Goal: Task Accomplishment & Management: Use online tool/utility

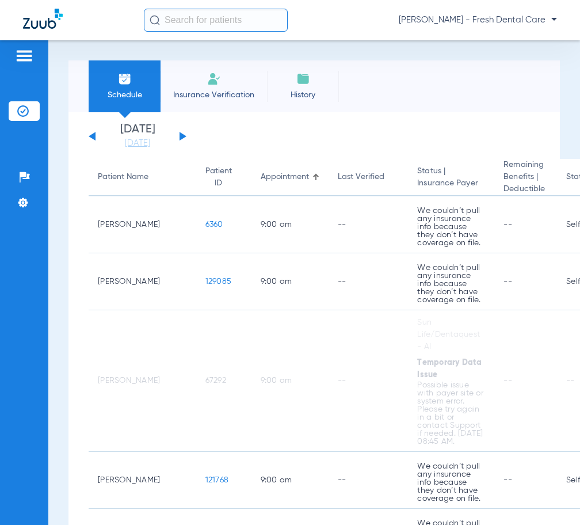
click at [197, 17] on input "text" at bounding box center [216, 20] width 144 height 23
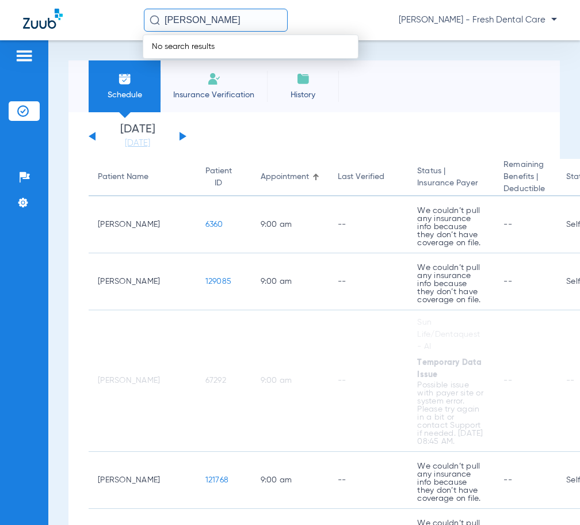
drag, startPoint x: 200, startPoint y: 26, endPoint x: 156, endPoint y: 16, distance: 44.8
click at [196, 26] on input "[PERSON_NAME]" at bounding box center [216, 20] width 144 height 23
click at [181, 20] on input "NNEREIDA" at bounding box center [216, 20] width 144 height 23
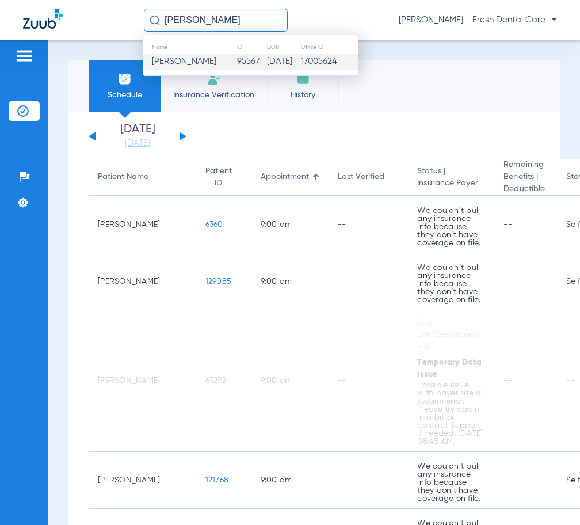
type input "[PERSON_NAME]"
click at [322, 63] on td "17005624" at bounding box center [329, 62] width 58 height 16
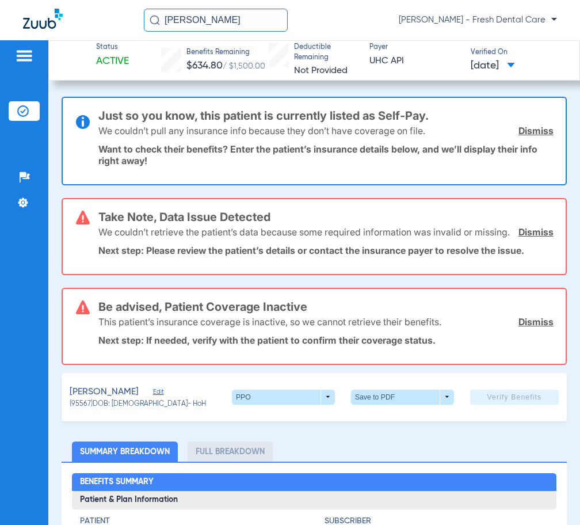
click at [237, 14] on input "[PERSON_NAME]" at bounding box center [216, 20] width 144 height 23
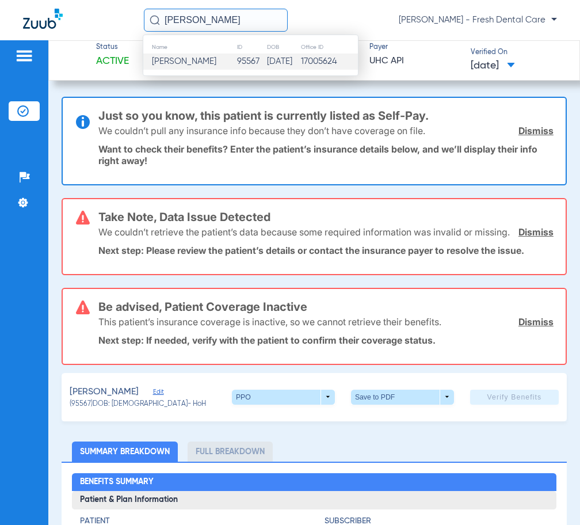
click at [124, 29] on div at bounding box center [83, 21] width 121 height 24
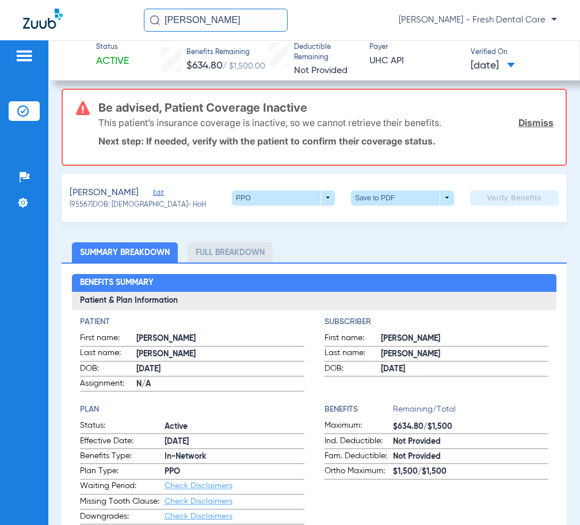
scroll to position [230, 0]
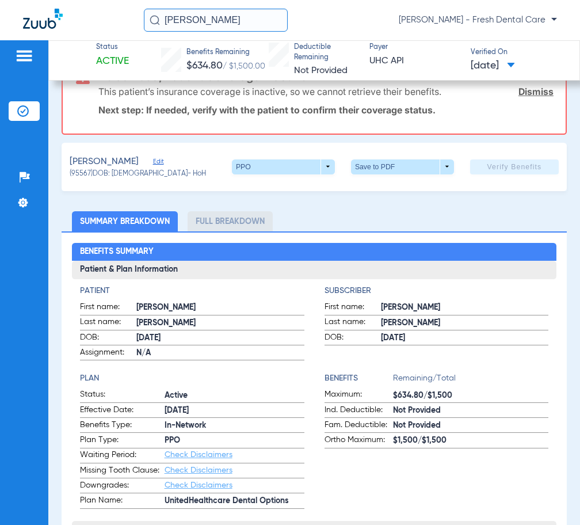
click at [156, 169] on span "Edit" at bounding box center [158, 163] width 10 height 11
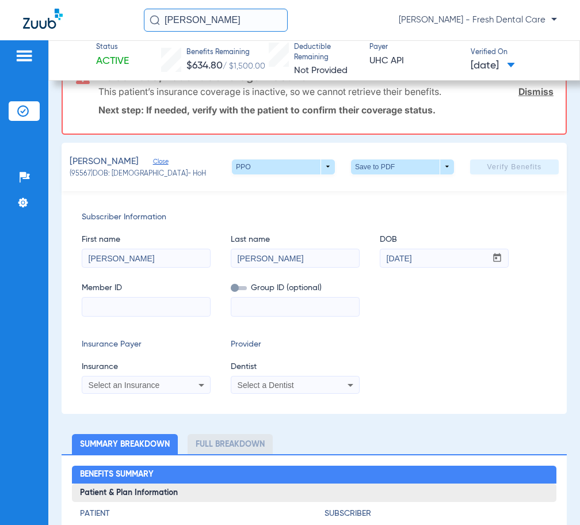
click at [120, 314] on input at bounding box center [146, 307] width 128 height 18
type input "683150887"
click at [162, 389] on div "Select an Insurance" at bounding box center [135, 385] width 93 height 8
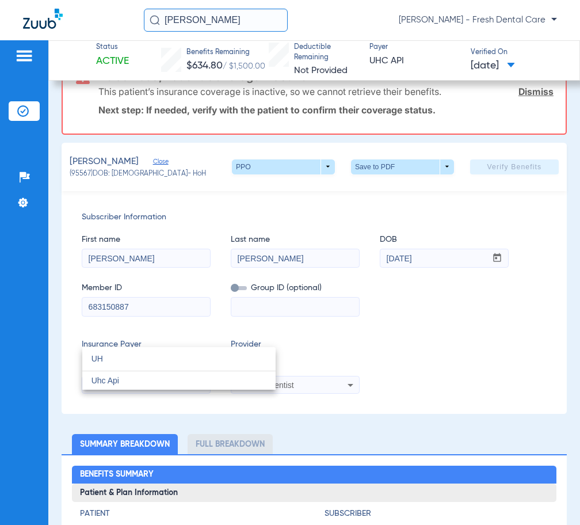
type input "U"
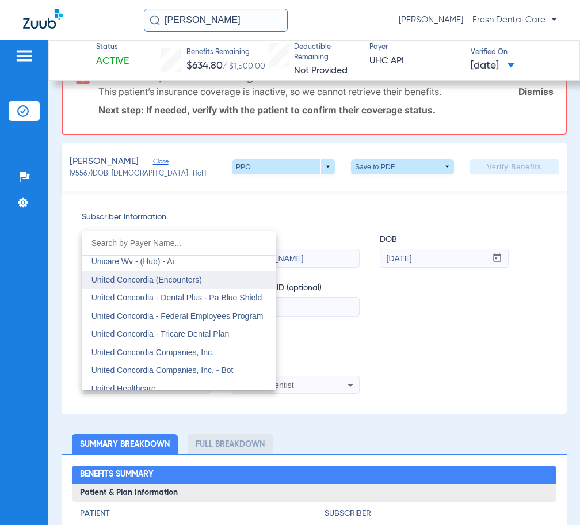
scroll to position [6804, 0]
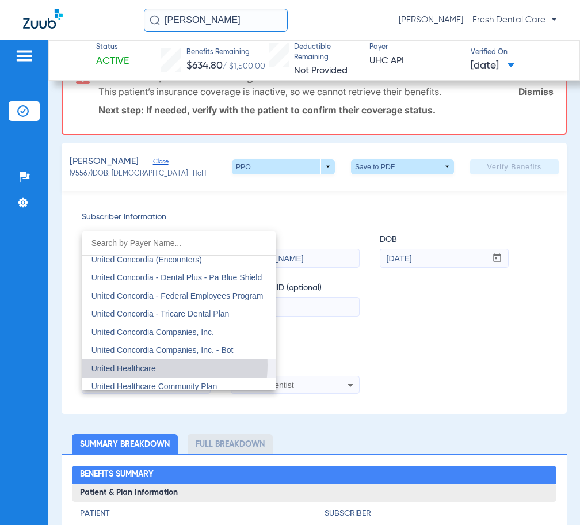
click at [150, 365] on span "United Healthcare" at bounding box center [124, 368] width 64 height 9
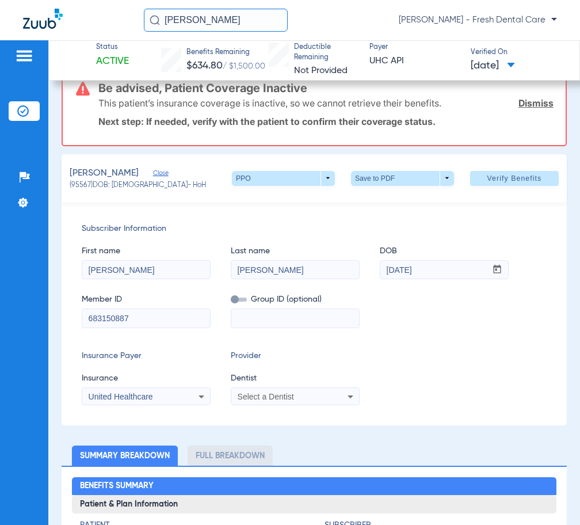
click at [318, 398] on div "Select a Dentist" at bounding box center [284, 397] width 93 height 8
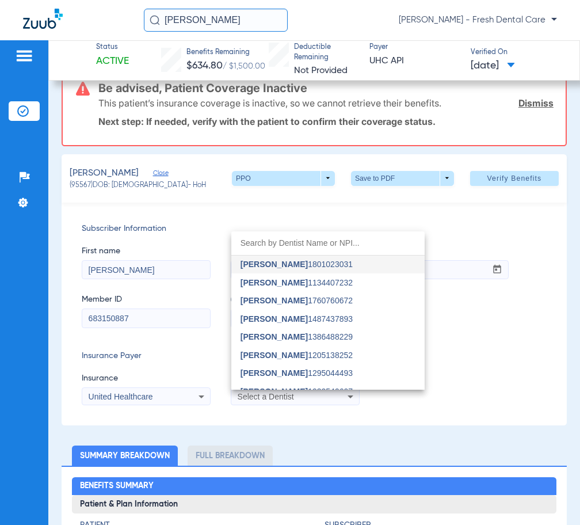
click at [310, 267] on span "[PERSON_NAME] 1801023031" at bounding box center [297, 264] width 112 height 8
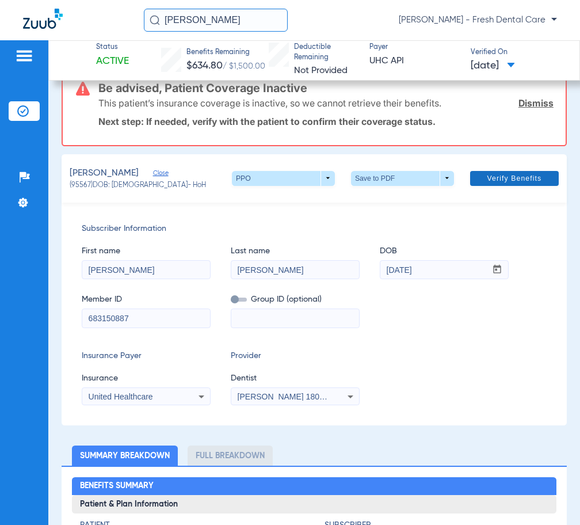
click at [508, 180] on span "Verify Benefits" at bounding box center [515, 178] width 55 height 9
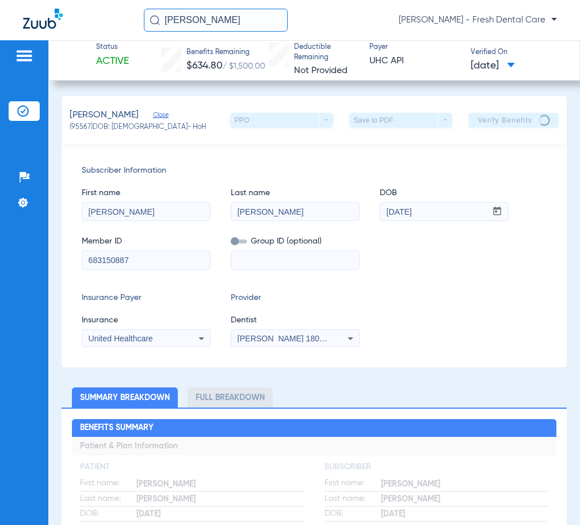
scroll to position [0, 0]
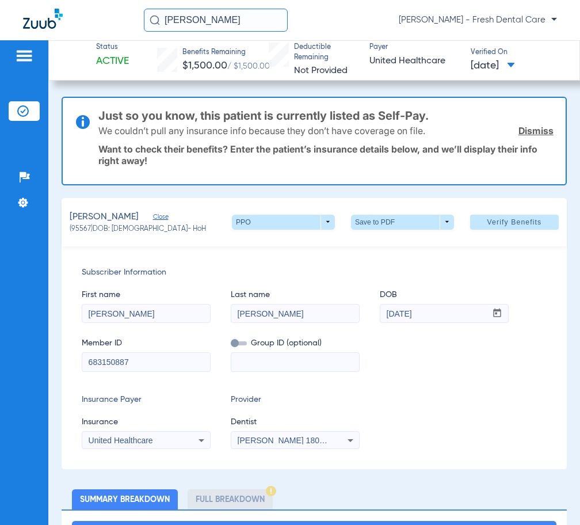
click at [532, 134] on link "Dismiss" at bounding box center [536, 131] width 35 height 12
